Goal: Information Seeking & Learning: Learn about a topic

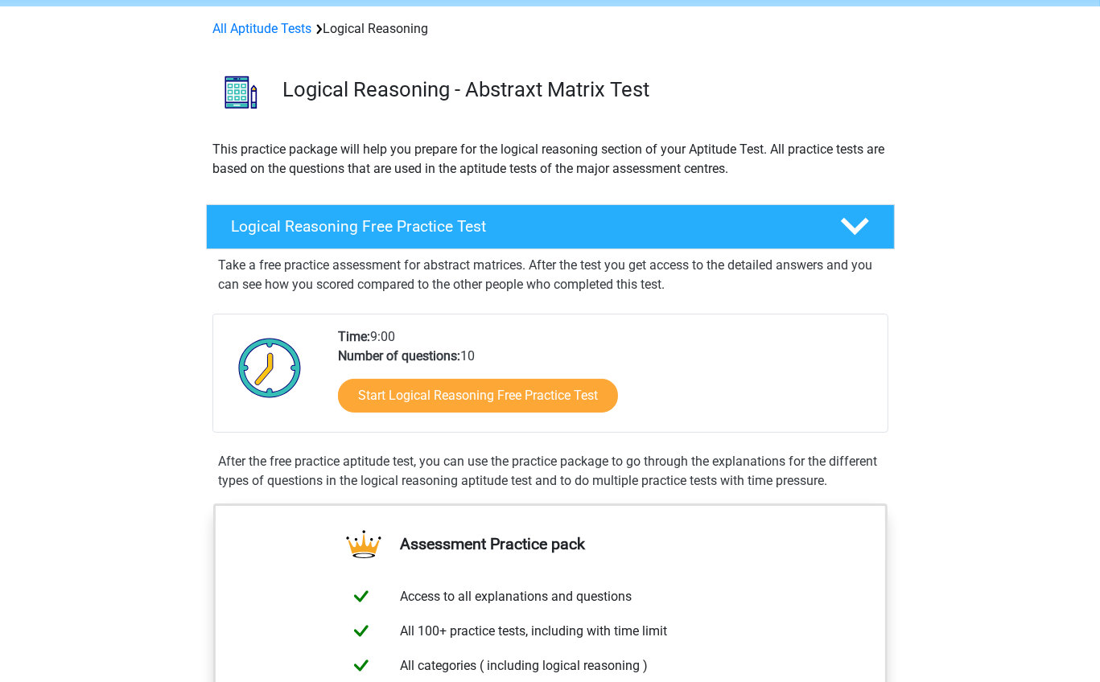
scroll to position [62, 0]
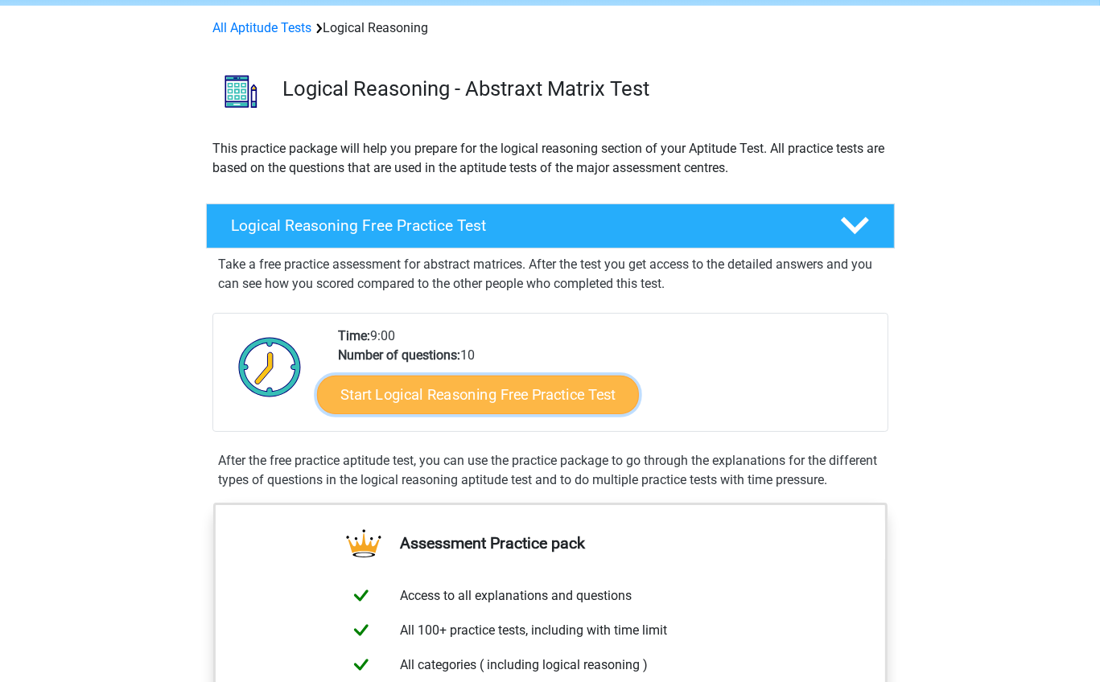
click at [431, 394] on link "Start Logical Reasoning Free Practice Test" at bounding box center [478, 394] width 322 height 39
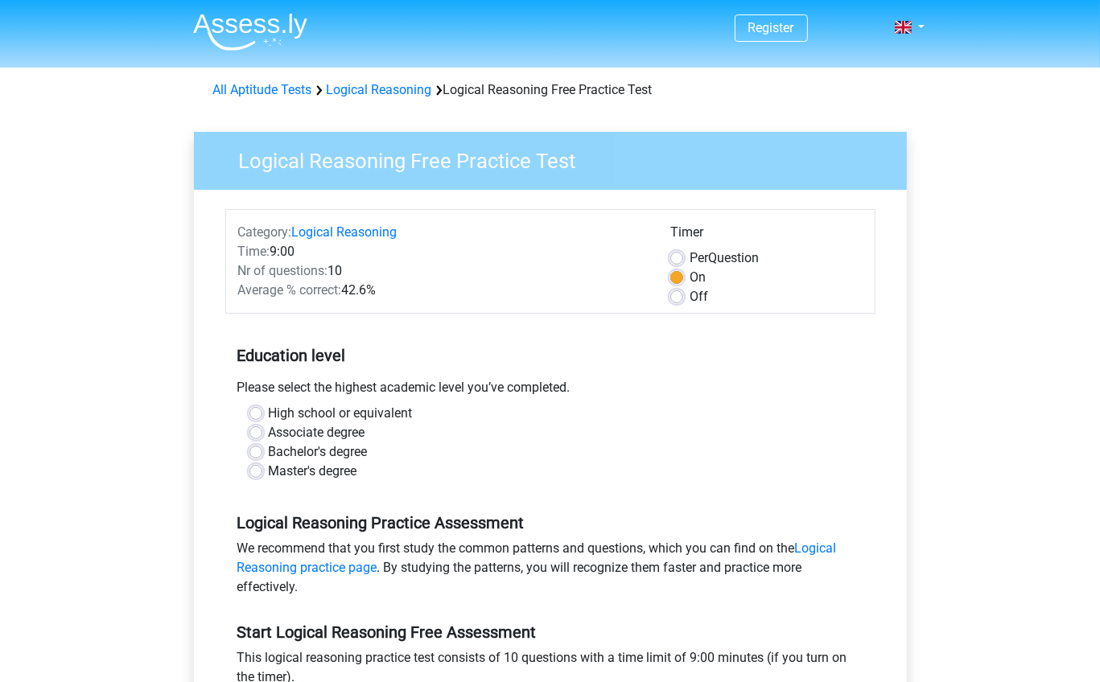
click at [369, 416] on label "High school or equivalent" at bounding box center [341, 413] width 144 height 19
click at [262, 416] on input "High school or equivalent" at bounding box center [255, 412] width 13 height 16
radio input "true"
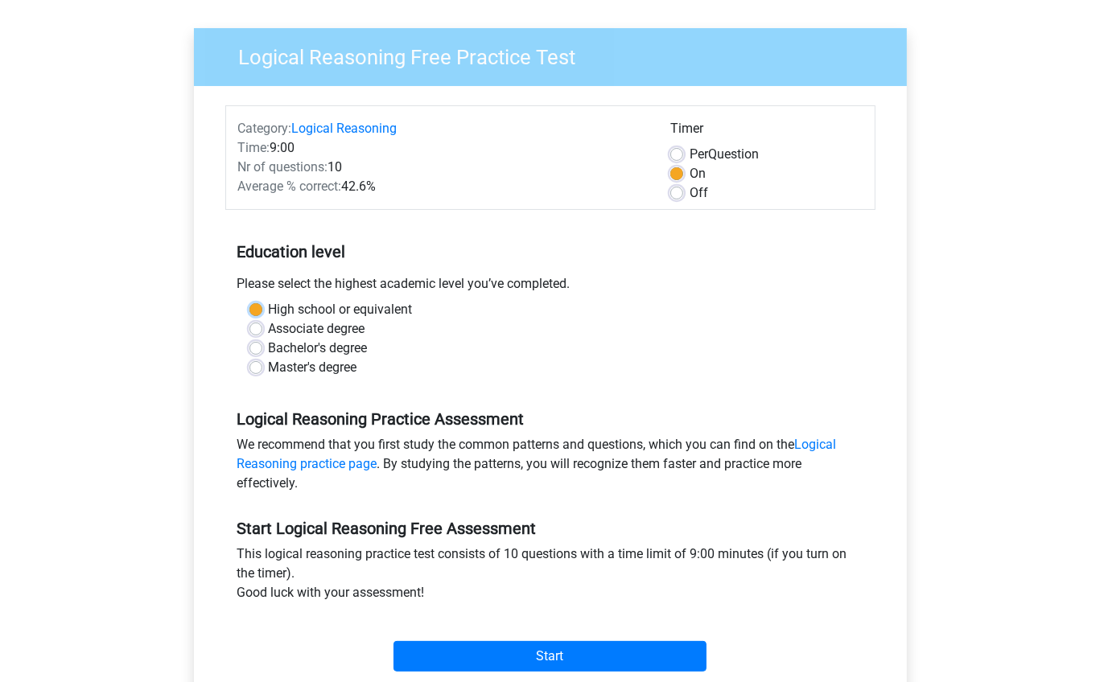
scroll to position [103, 0]
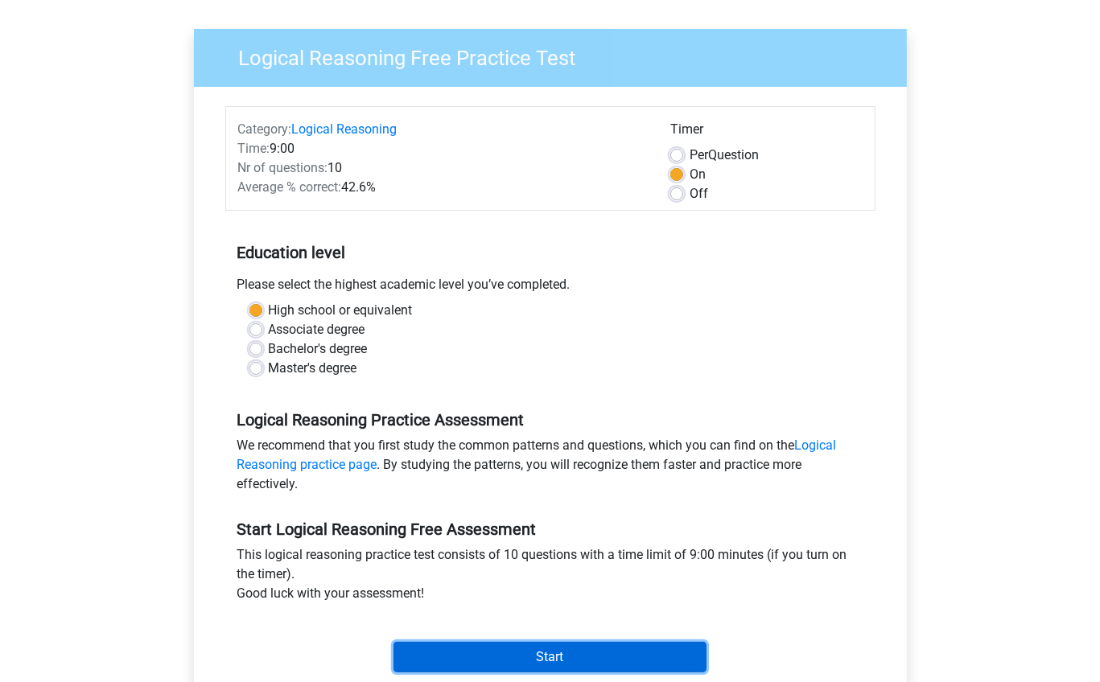
click at [496, 653] on input "Start" at bounding box center [549, 657] width 313 height 31
